Goal: Task Accomplishment & Management: Manage account settings

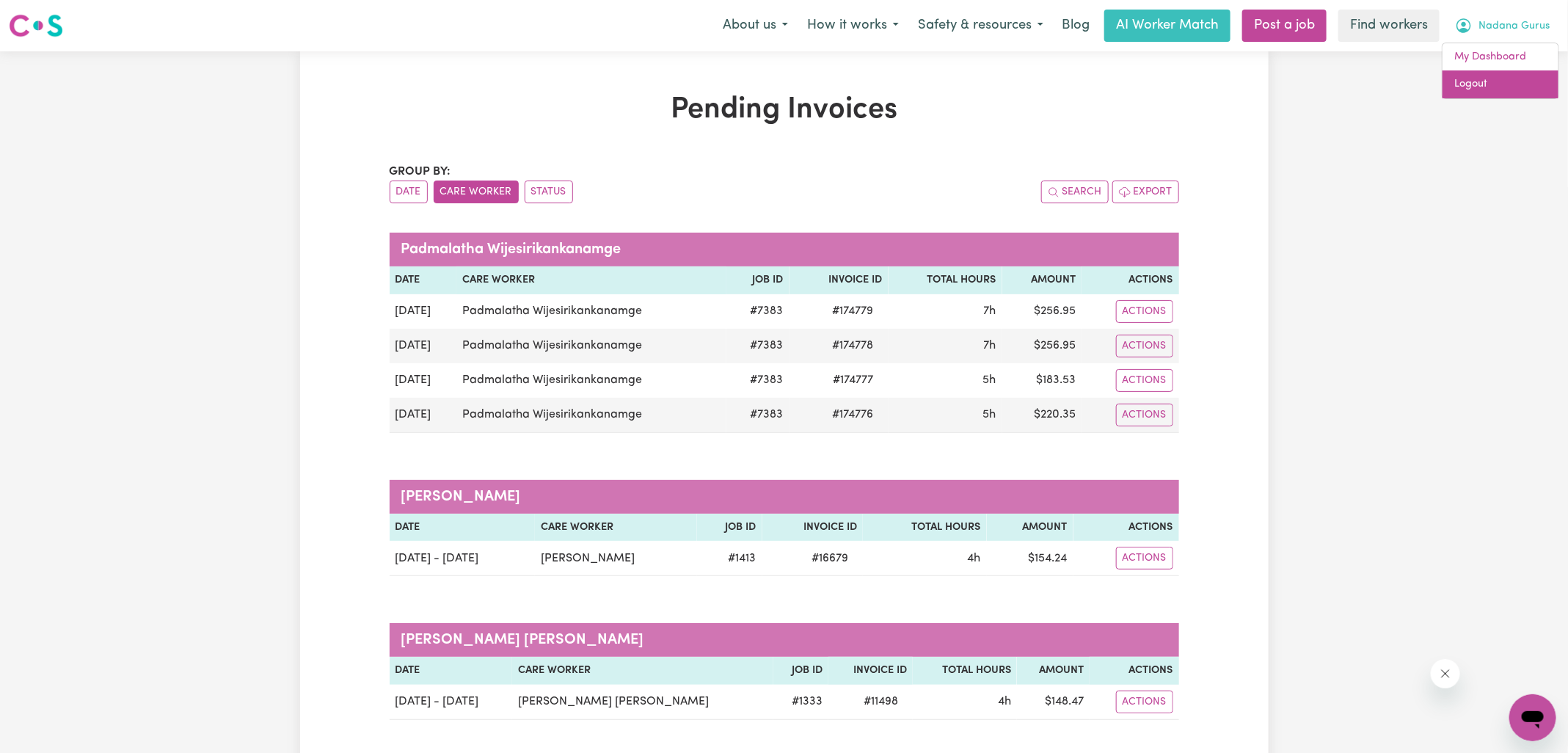
click at [1460, 87] on link "Logout" at bounding box center [1500, 84] width 116 height 28
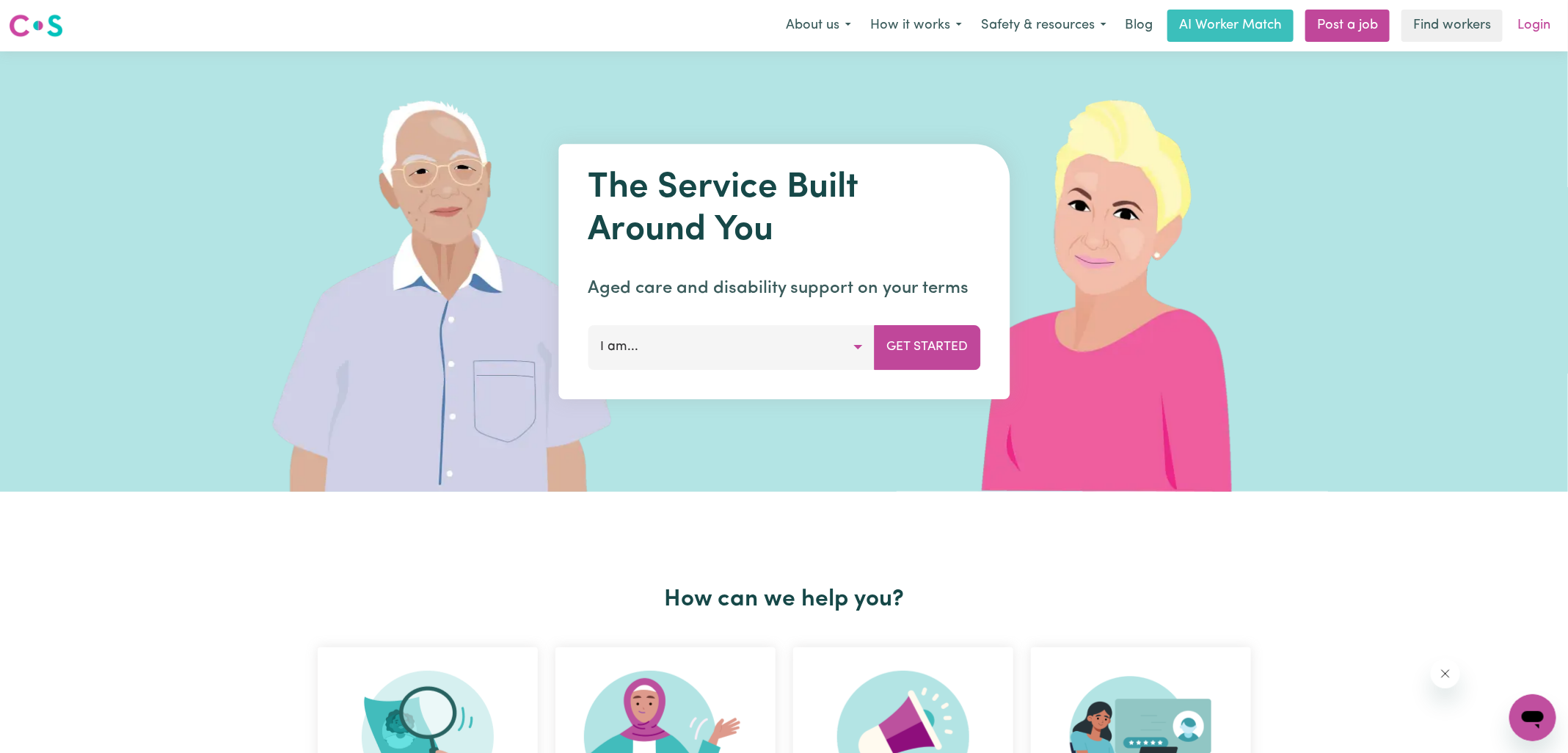
click at [1529, 30] on link "Login" at bounding box center [1534, 25] width 51 height 32
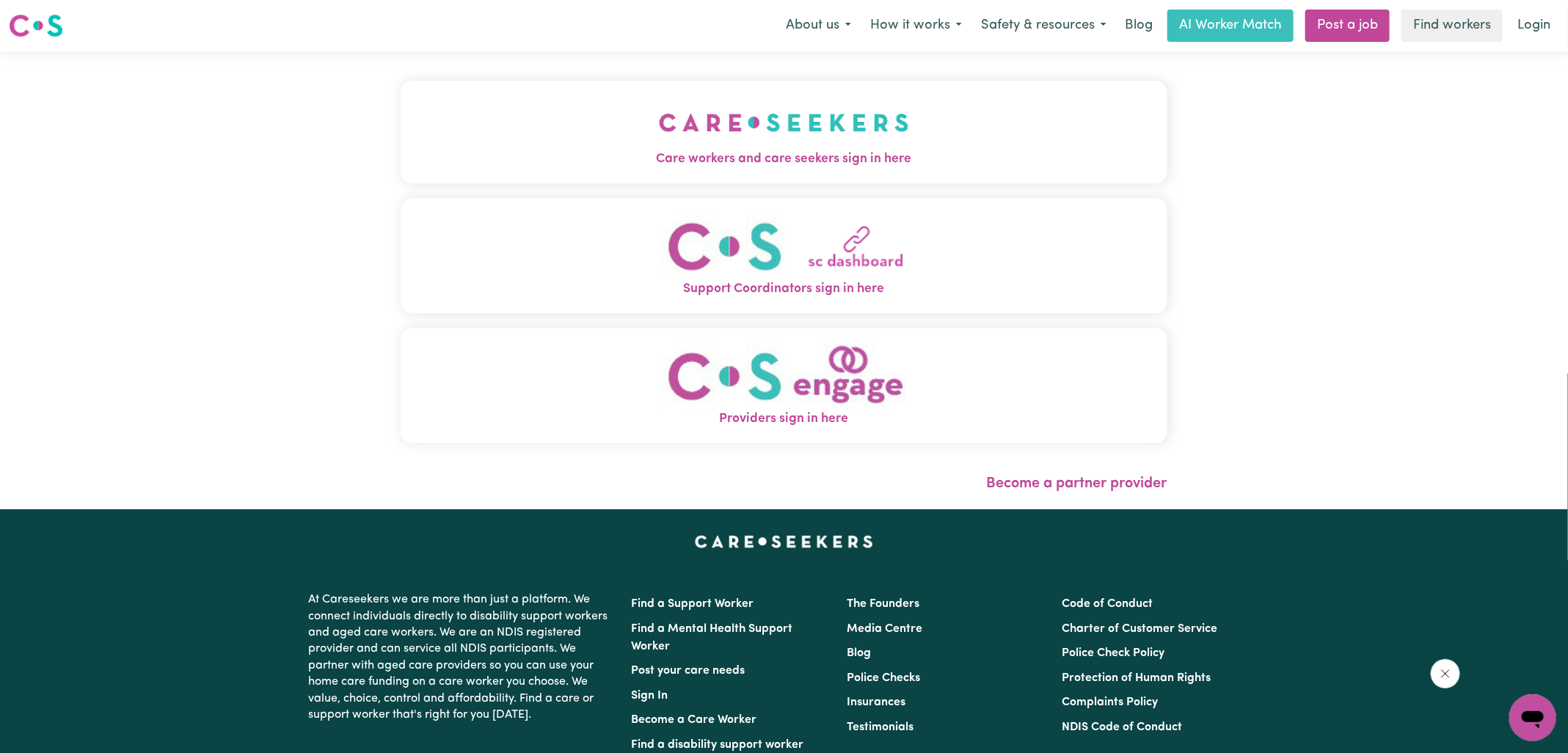
click at [538, 114] on button "Care workers and care seekers sign in here" at bounding box center [784, 132] width 767 height 102
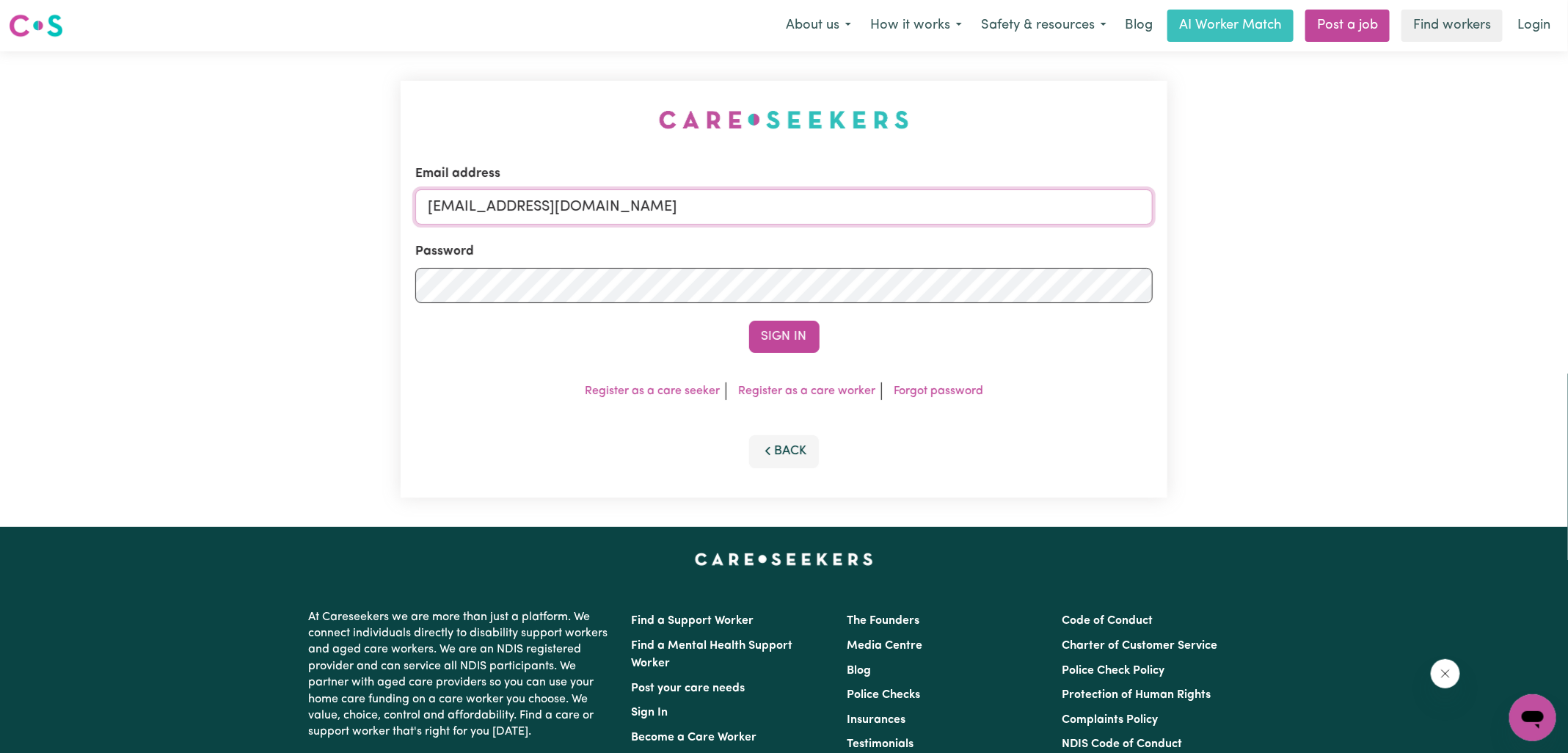
click at [866, 221] on input "[EMAIL_ADDRESS][DOMAIN_NAME]" at bounding box center [784, 207] width 738 height 35
type input "[PERSON_NAME][EMAIL_ADDRESS][DOMAIN_NAME]"
click at [749, 320] on button "Sign In" at bounding box center [784, 336] width 70 height 32
